Goal: Information Seeking & Learning: Learn about a topic

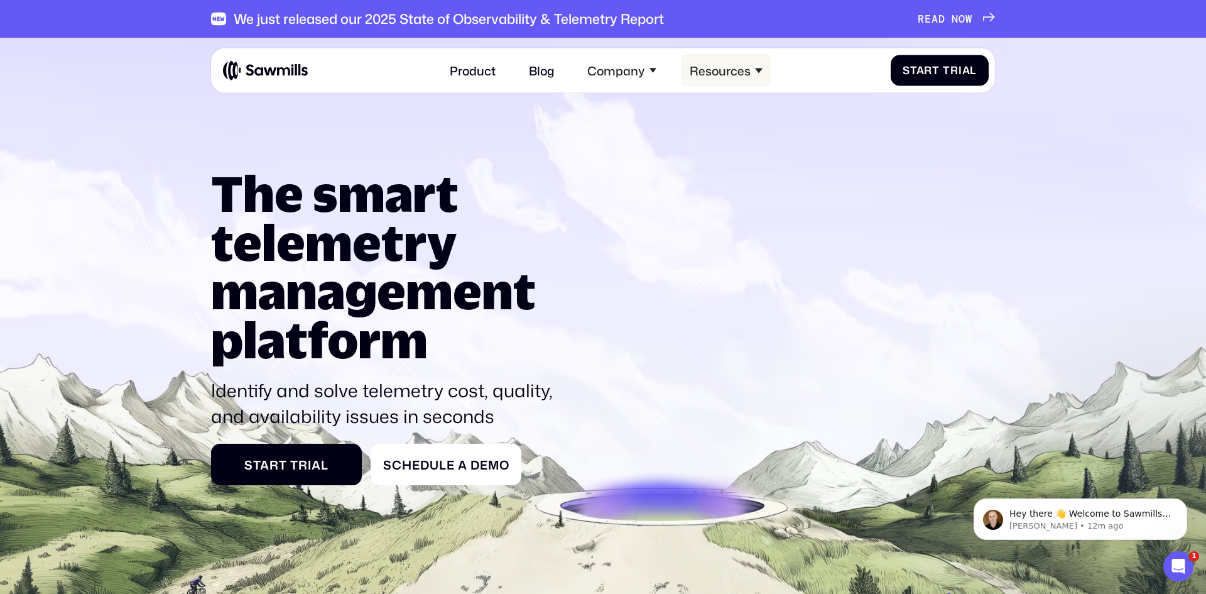
click at [744, 62] on div "Resources" at bounding box center [726, 70] width 90 height 33
click at [749, 73] on div "Resources" at bounding box center [720, 70] width 61 height 14
click at [615, 67] on div "Company" at bounding box center [615, 70] width 57 height 14
click at [482, 79] on link "Product" at bounding box center [473, 70] width 64 height 33
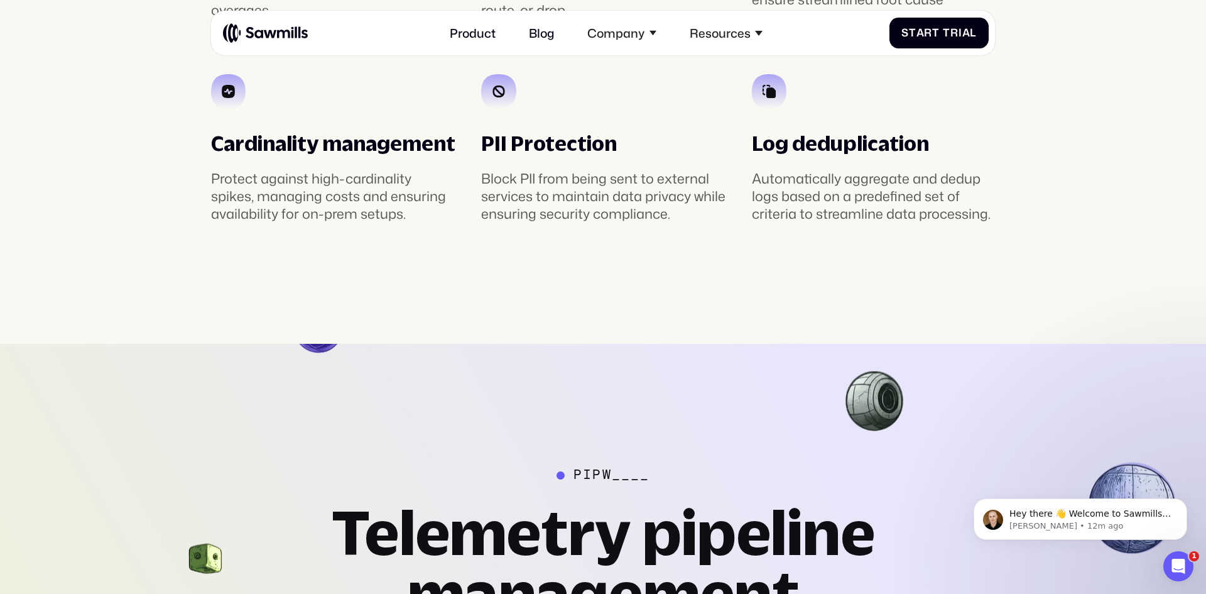
scroll to position [3062, 0]
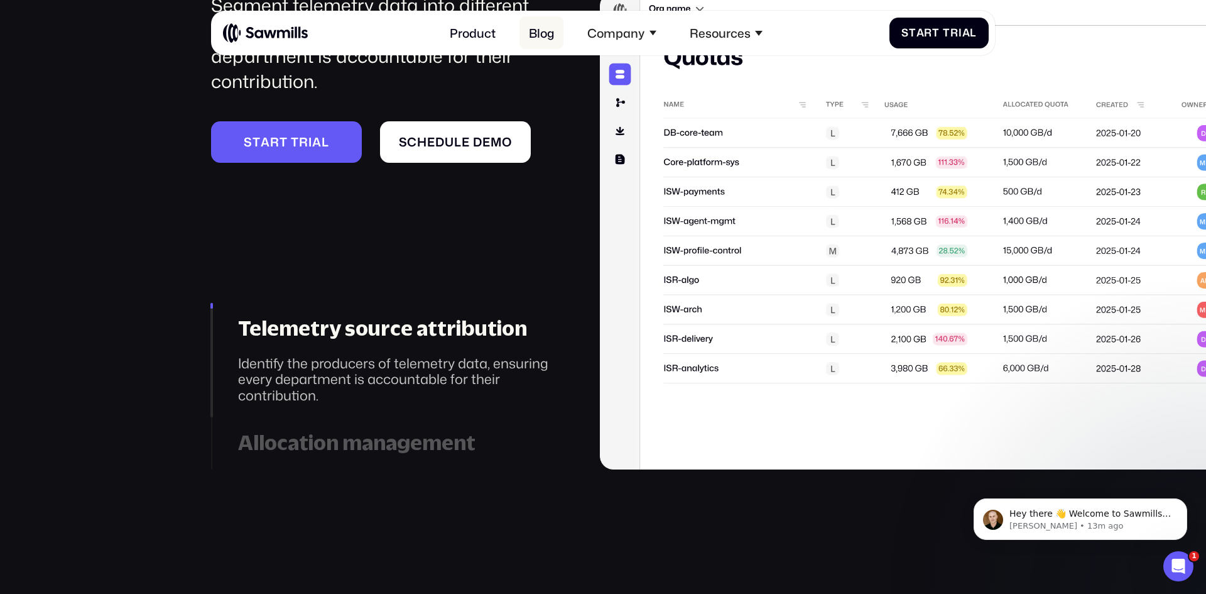
click at [540, 31] on link "Blog" at bounding box center [542, 32] width 44 height 33
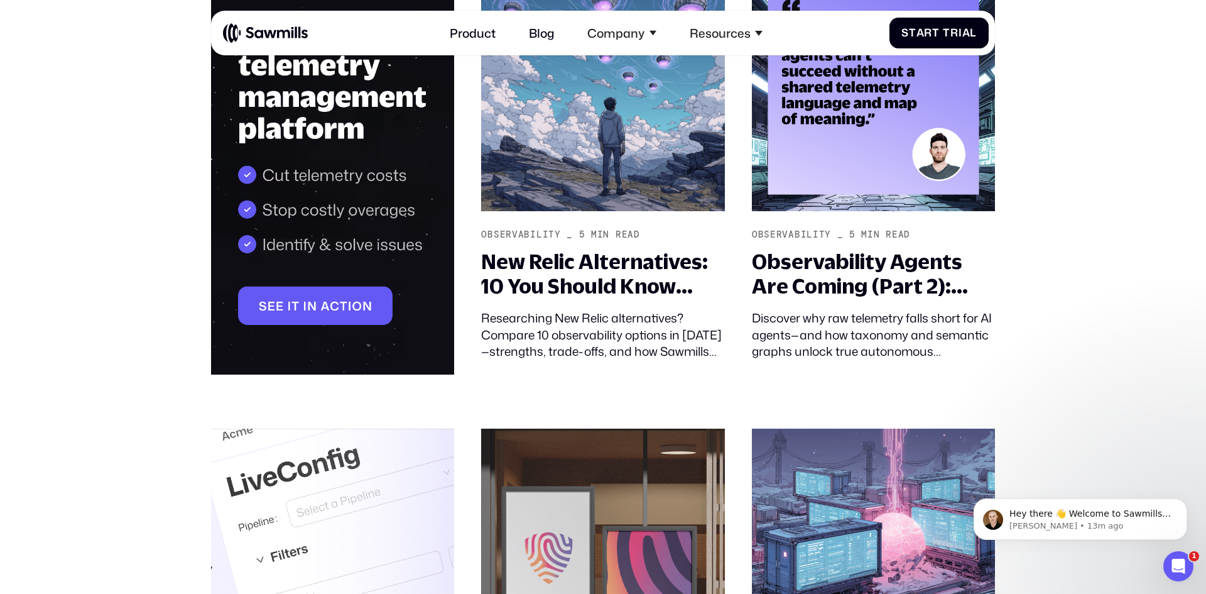
scroll to position [1155, 0]
drag, startPoint x: 1155, startPoint y: 53, endPoint x: 1142, endPoint y: 1, distance: 54.2
